Goal: Transaction & Acquisition: Purchase product/service

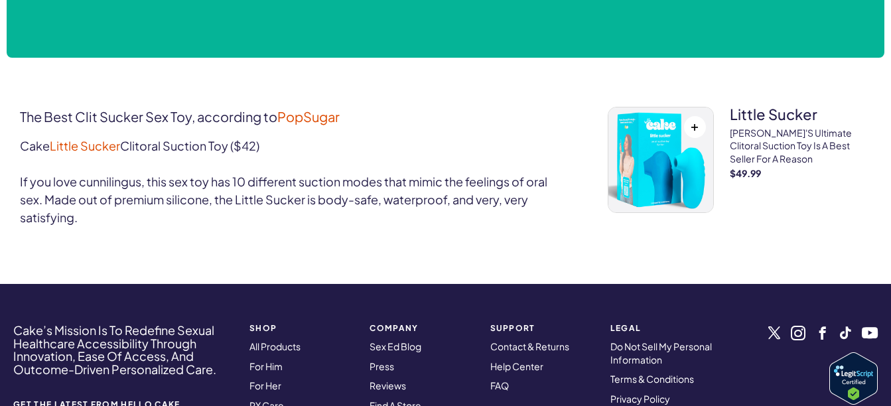
scroll to position [663, 0]
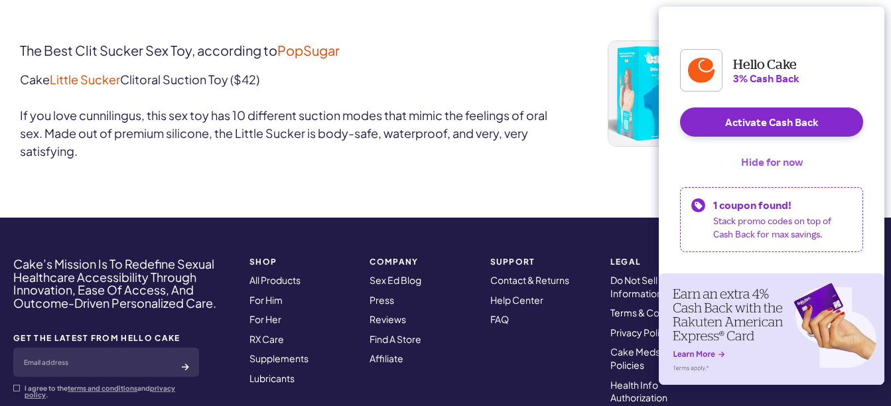
click at [760, 168] on button "Hide for now" at bounding box center [771, 161] width 83 height 29
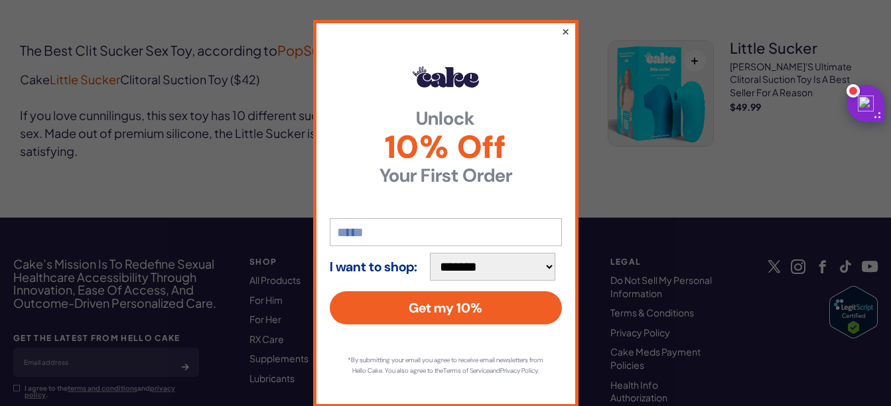
click at [561, 33] on button "×" at bounding box center [565, 31] width 9 height 16
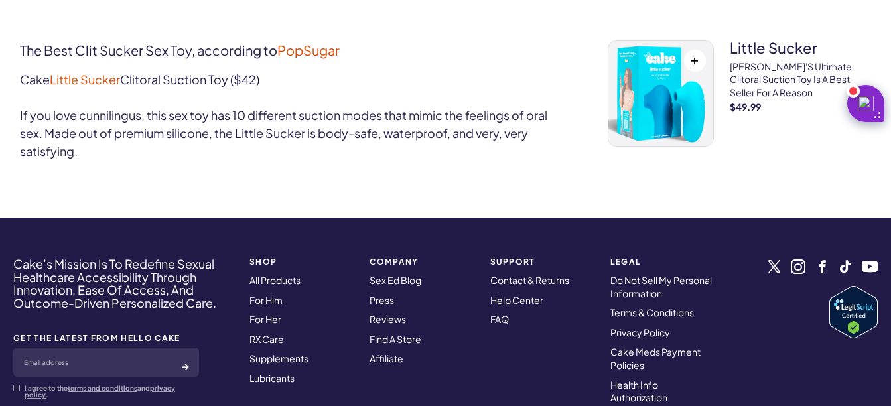
click at [750, 75] on p "[PERSON_NAME]'s ultimate clitoral suction toy is a best seller for a reason" at bounding box center [800, 79] width 141 height 39
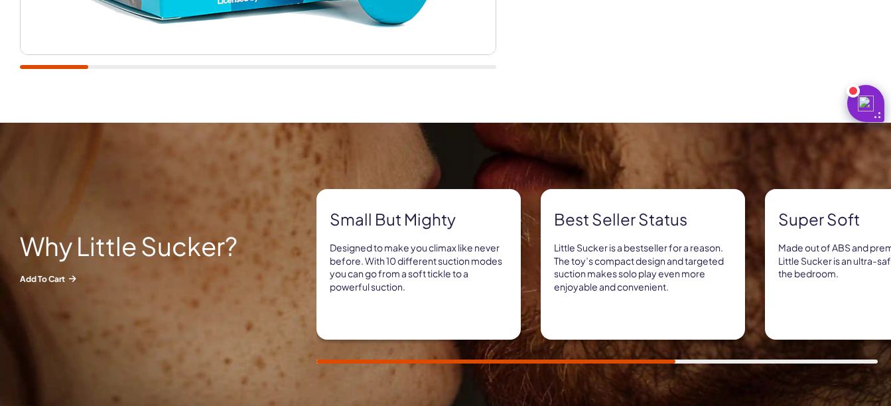
scroll to position [531, 0]
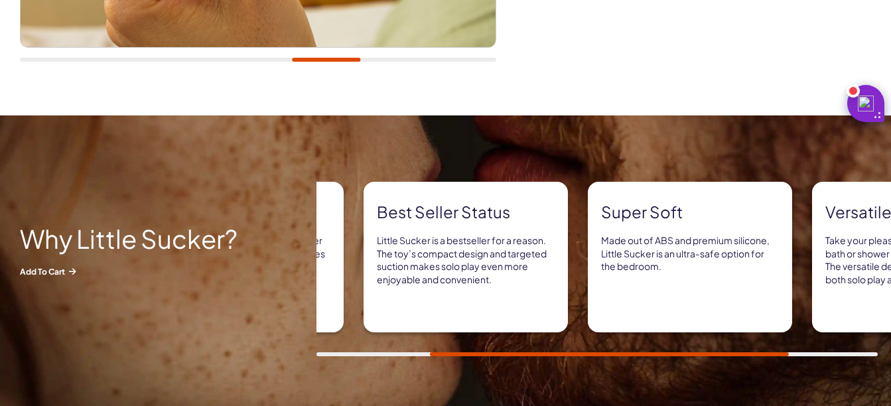
click at [571, 280] on div "Small but mighty Designed to make you climax like never before. With 10 differe…" at bounding box center [419, 257] width 561 height 151
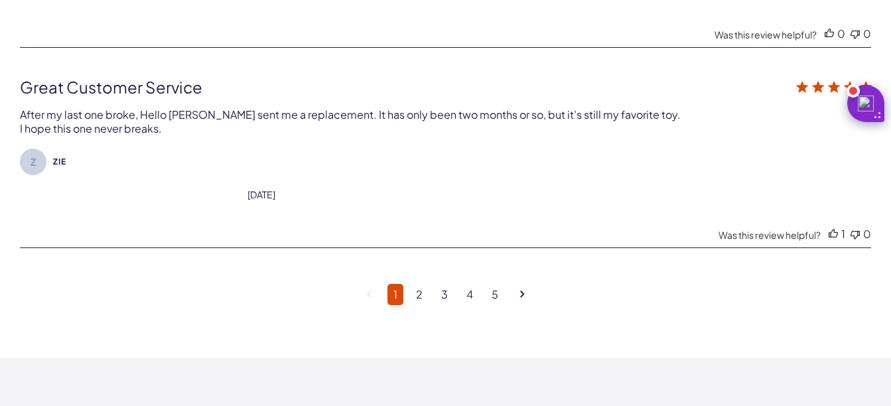
scroll to position [3449, 0]
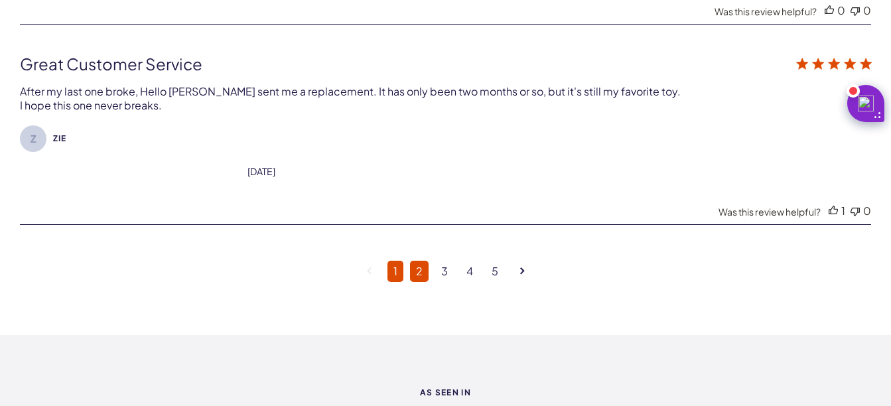
click at [417, 270] on link "2" at bounding box center [419, 271] width 19 height 21
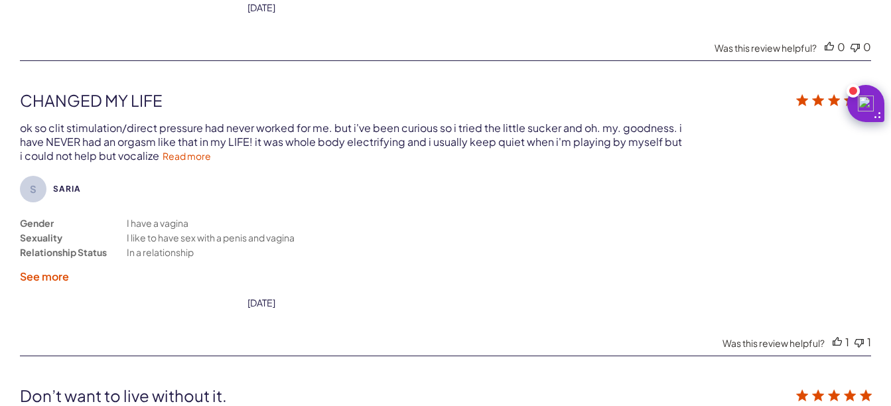
scroll to position [3256, 0]
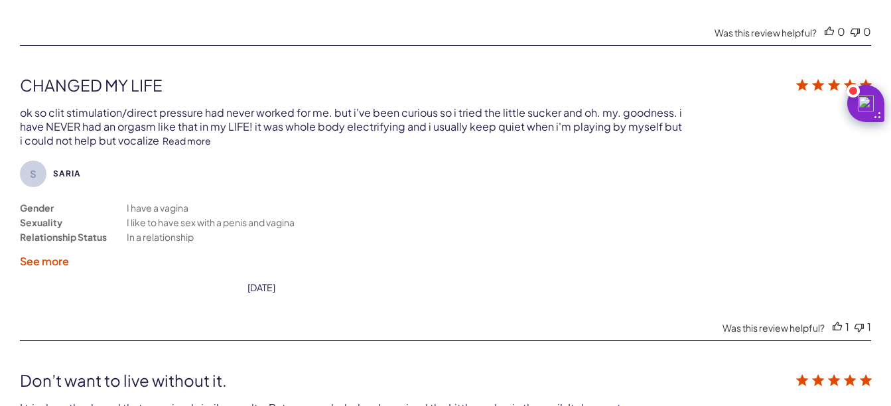
click at [182, 141] on link "Read more" at bounding box center [187, 141] width 48 height 12
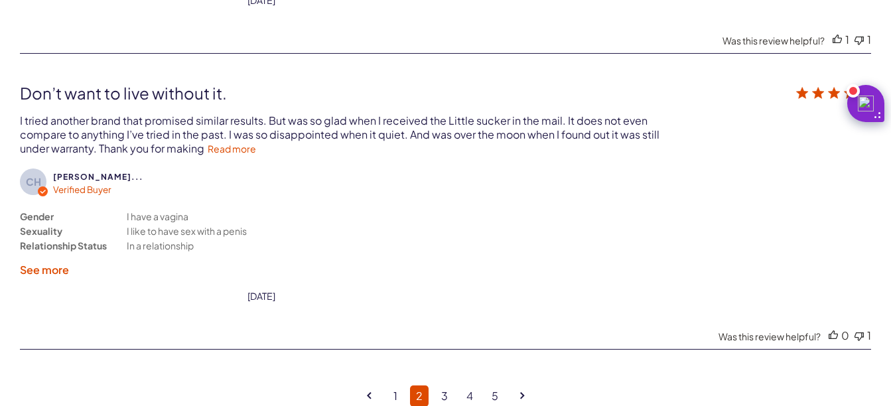
scroll to position [3522, 0]
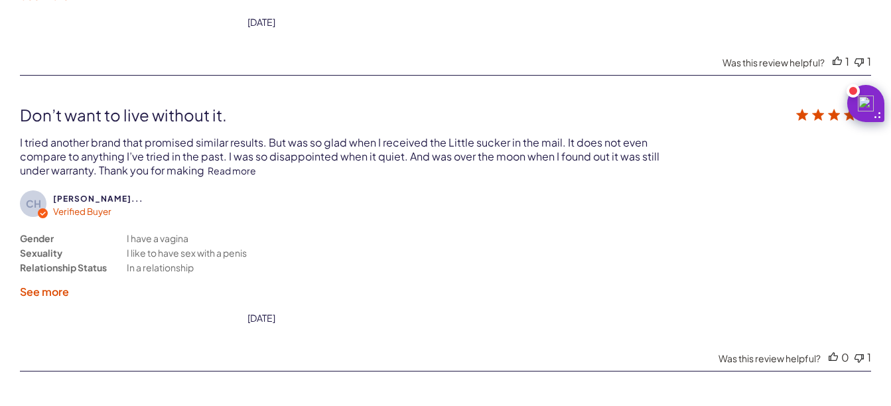
click at [245, 165] on link "Read more" at bounding box center [232, 171] width 48 height 12
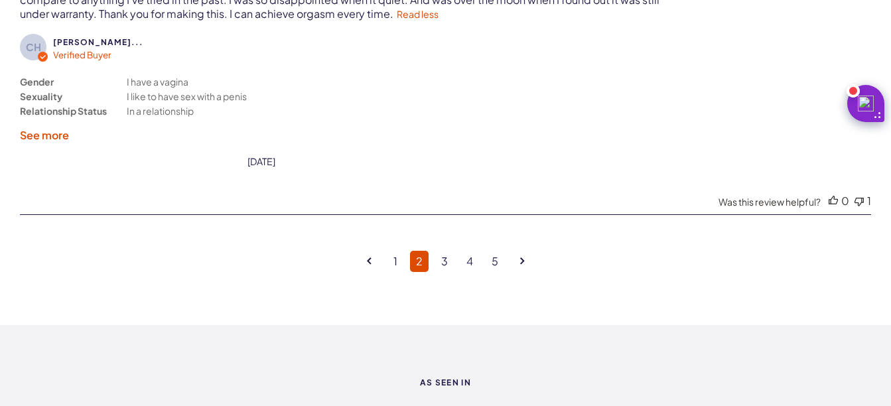
scroll to position [3721, 0]
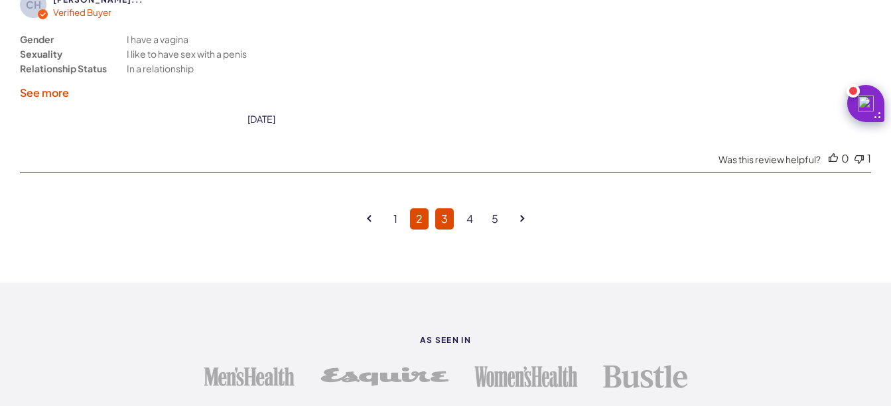
click at [446, 216] on link "3" at bounding box center [444, 218] width 19 height 21
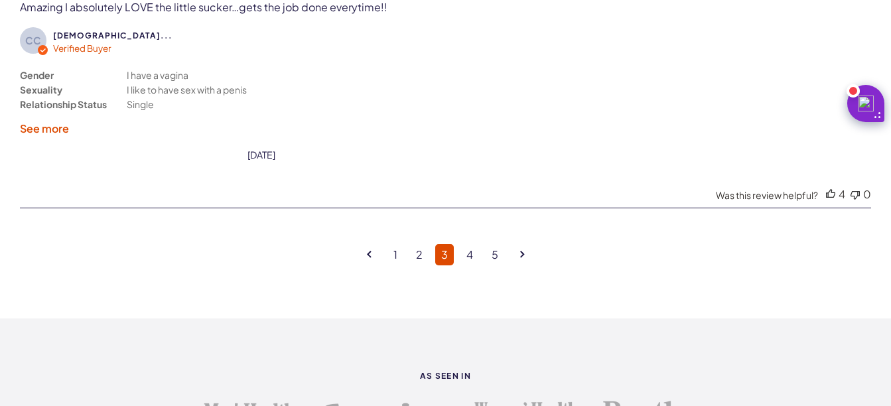
scroll to position [3522, 0]
click at [466, 259] on link "4" at bounding box center [469, 253] width 19 height 21
click at [486, 259] on link "5" at bounding box center [495, 253] width 19 height 21
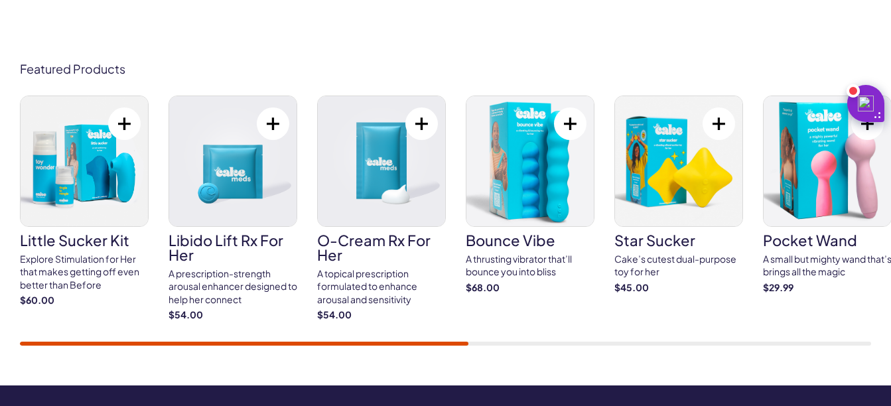
scroll to position [4716, 0]
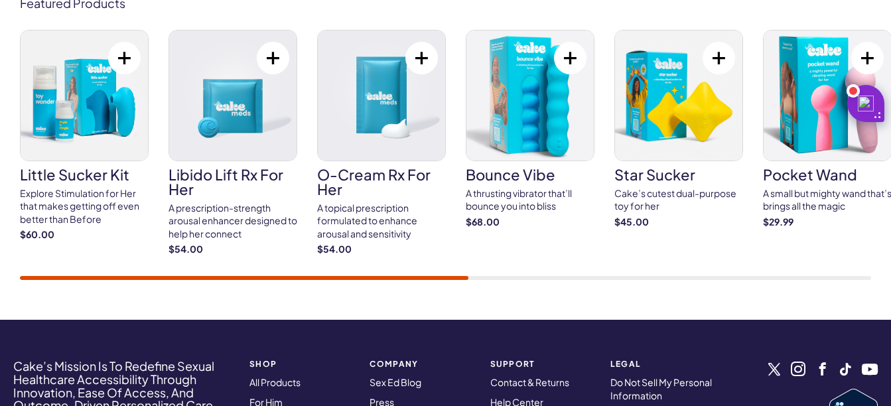
click at [74, 192] on div "Explore Stimulation for Her that makes getting off even better than Before" at bounding box center [84, 206] width 129 height 39
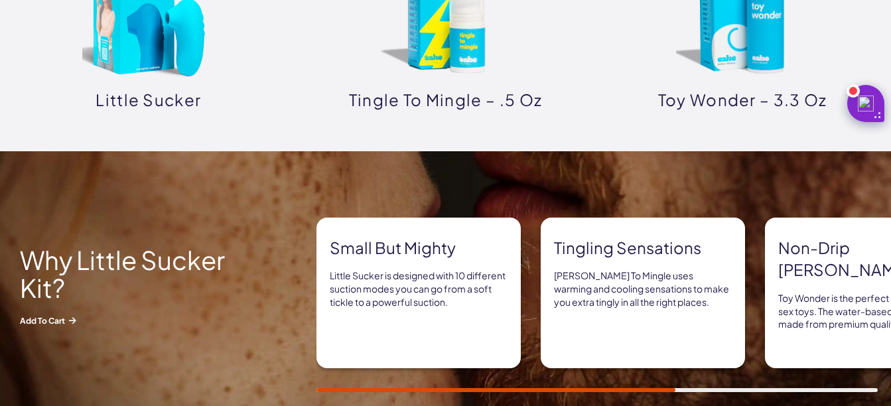
scroll to position [796, 0]
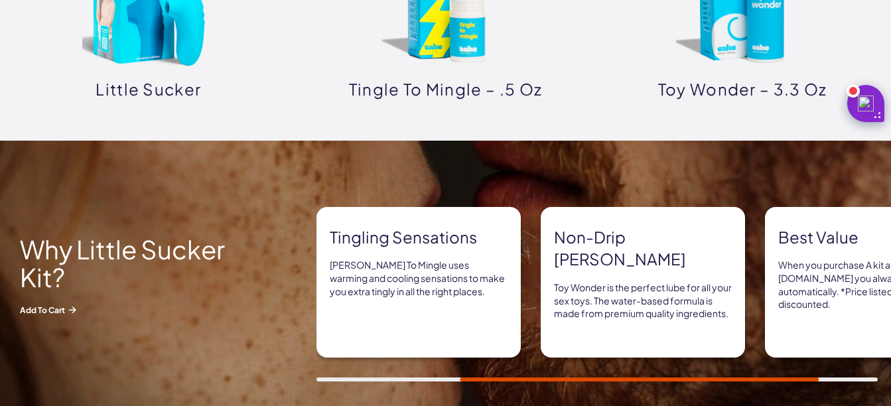
click at [433, 48] on img at bounding box center [445, 4] width 133 height 133
click at [726, 45] on img at bounding box center [742, 4] width 133 height 133
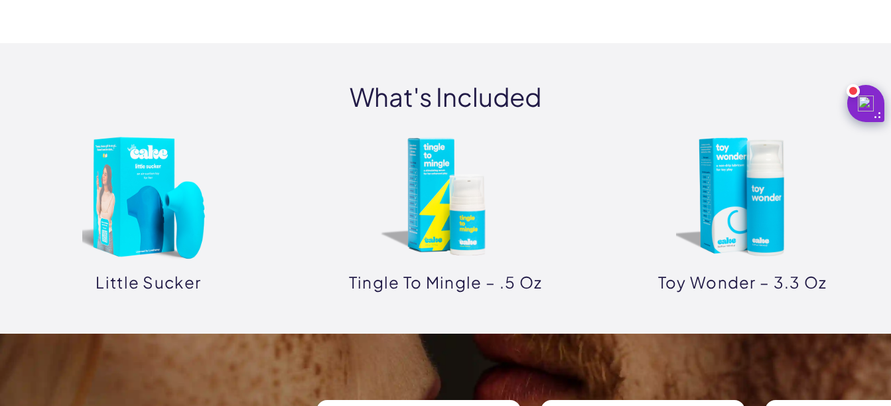
scroll to position [597, 0]
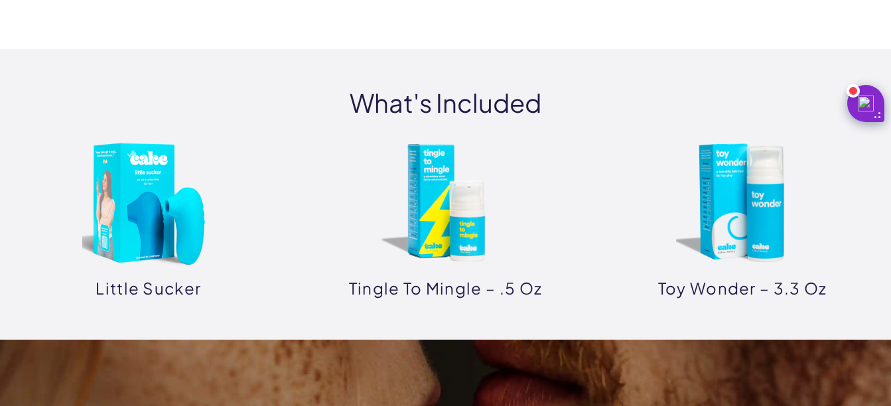
click at [725, 229] on img at bounding box center [742, 203] width 133 height 133
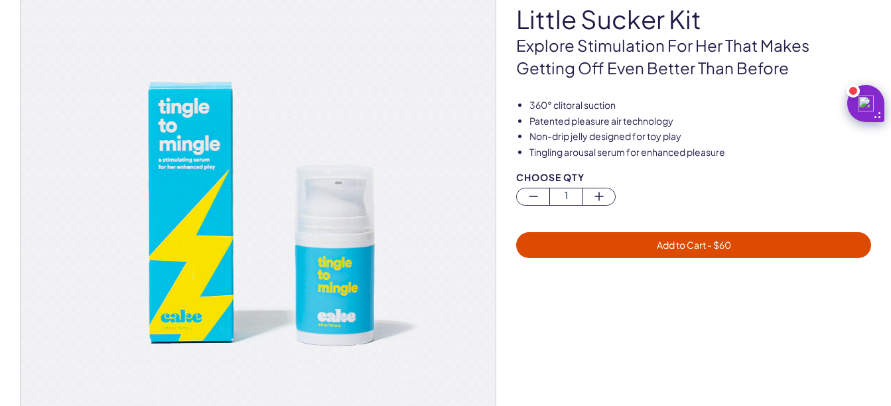
scroll to position [66, 0]
